Goal: Transaction & Acquisition: Book appointment/travel/reservation

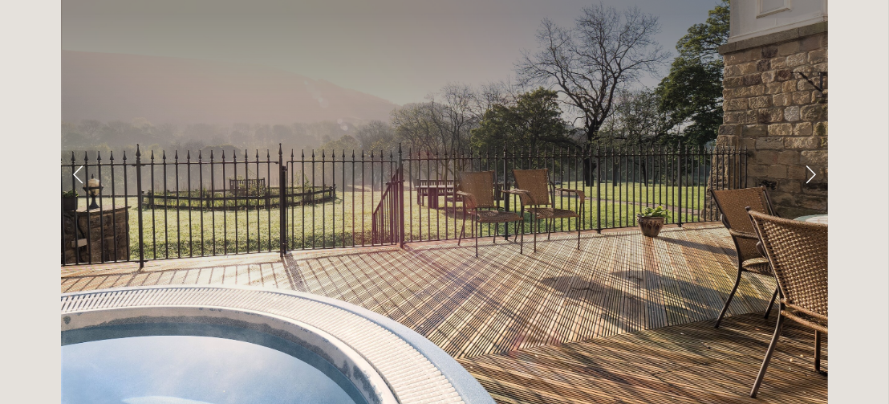
scroll to position [2489, 0]
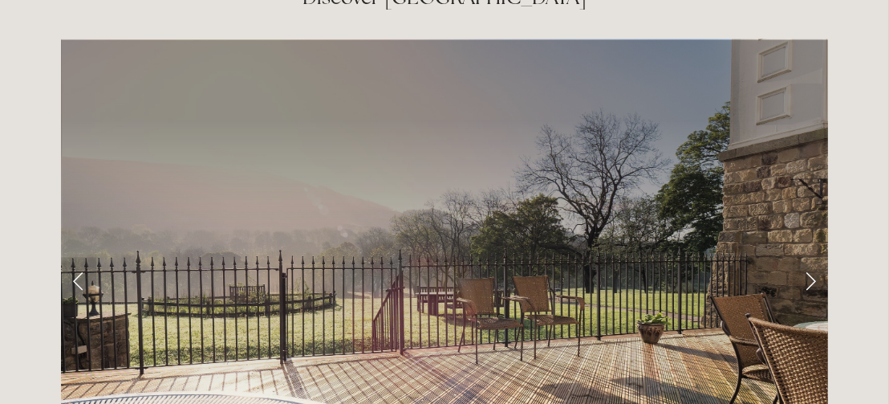
click at [801, 257] on link "Next Slide" at bounding box center [810, 281] width 35 height 48
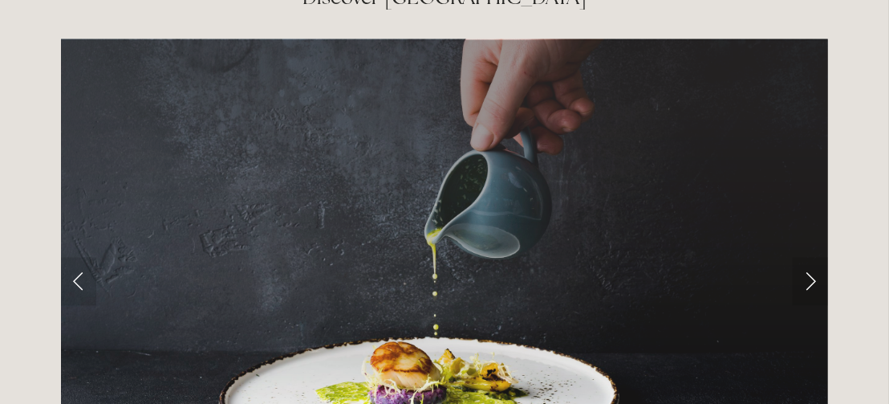
click at [807, 257] on link "Next Slide" at bounding box center [810, 281] width 35 height 48
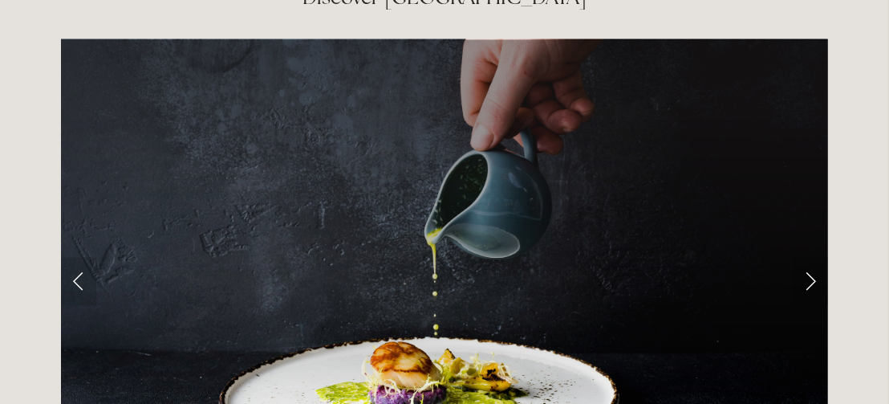
click at [808, 257] on link "Next Slide" at bounding box center [810, 281] width 35 height 48
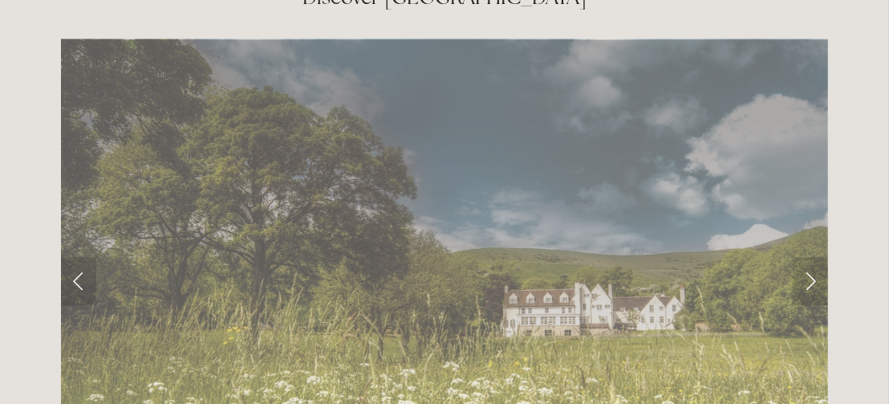
click at [817, 257] on link "Next Slide" at bounding box center [810, 281] width 35 height 48
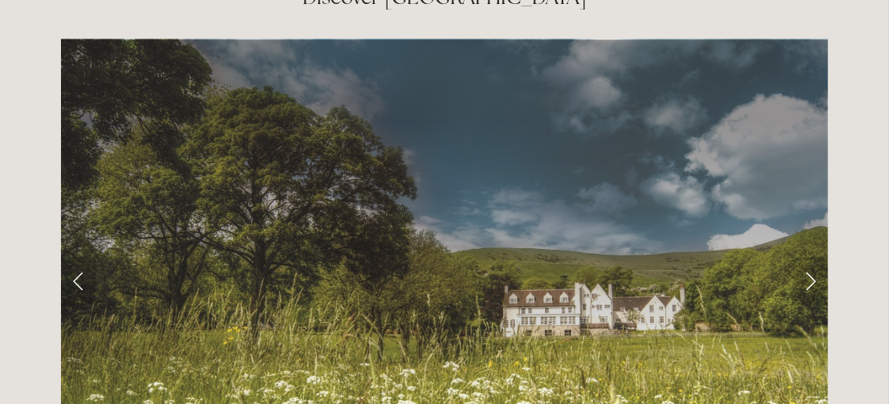
click at [817, 257] on link "Next Slide" at bounding box center [810, 281] width 35 height 48
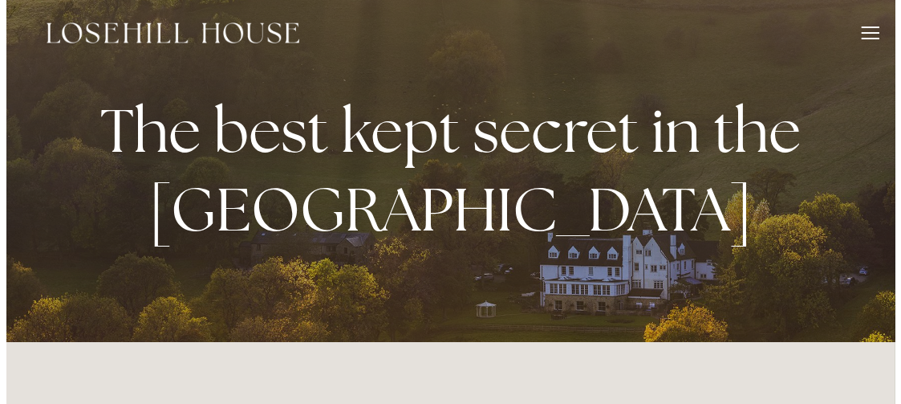
scroll to position [0, 0]
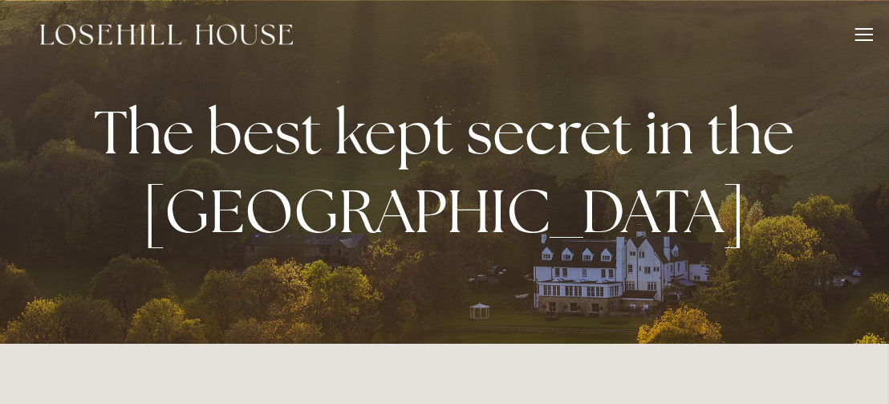
click at [860, 35] on div at bounding box center [865, 35] width 18 height 2
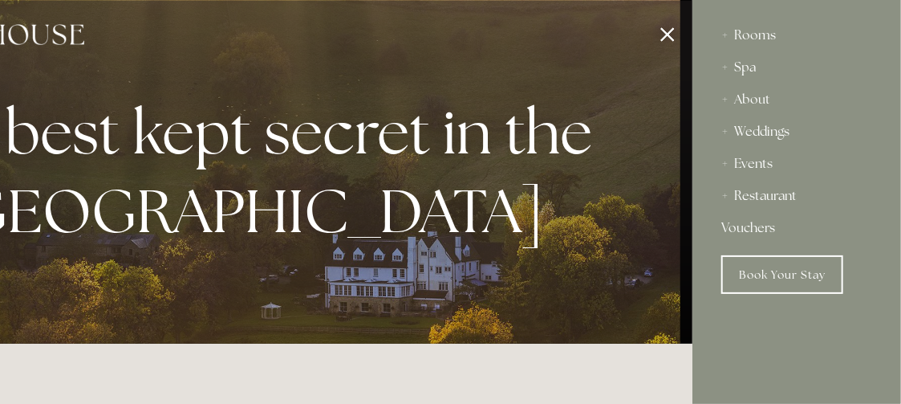
click at [763, 32] on div "Rooms" at bounding box center [797, 35] width 151 height 32
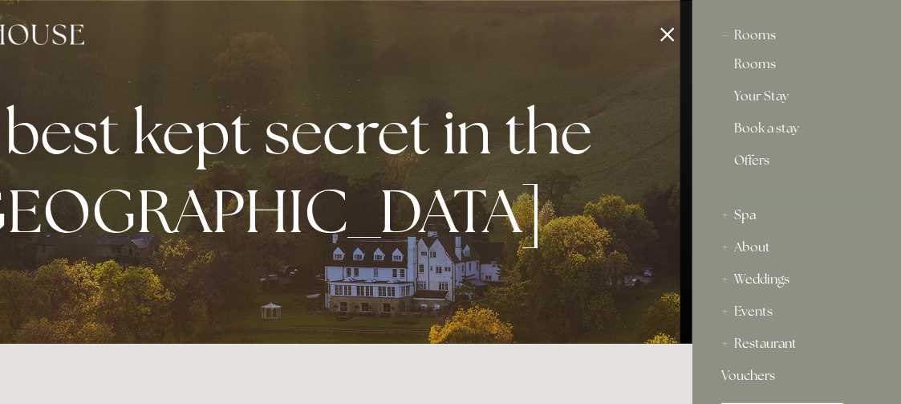
click at [768, 86] on div "Your Stay" at bounding box center [797, 99] width 125 height 32
click at [765, 67] on link "Rooms" at bounding box center [797, 67] width 125 height 19
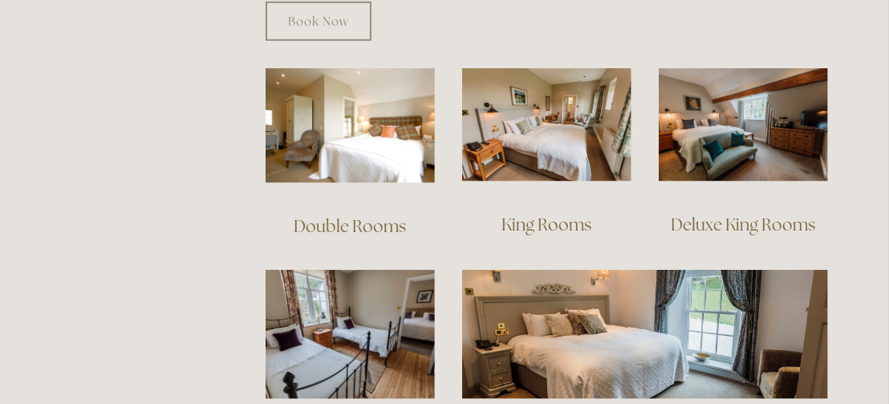
scroll to position [963, 0]
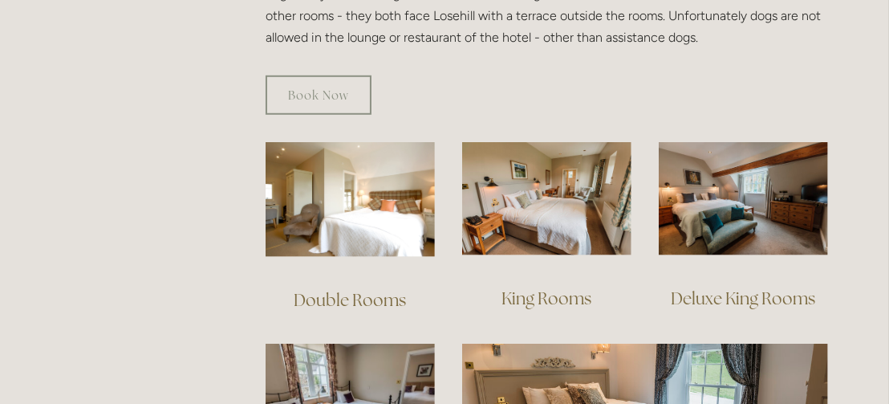
click at [386, 144] on img at bounding box center [350, 199] width 169 height 115
